Goal: Navigation & Orientation: Understand site structure

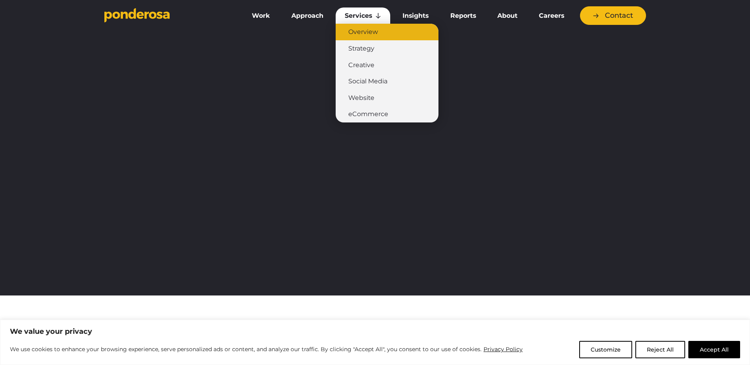
click at [366, 35] on link "Overview" at bounding box center [387, 32] width 103 height 17
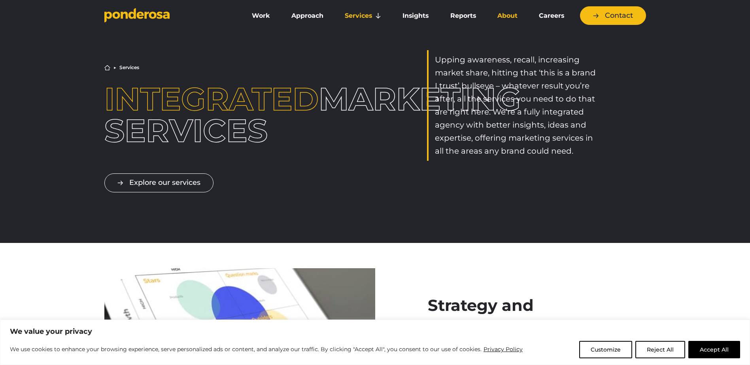
click at [511, 19] on link "About" at bounding box center [507, 16] width 38 height 17
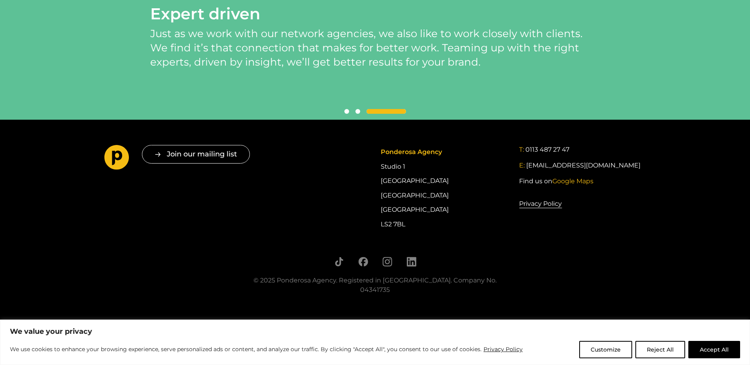
scroll to position [1800, 0]
